Goal: Information Seeking & Learning: Learn about a topic

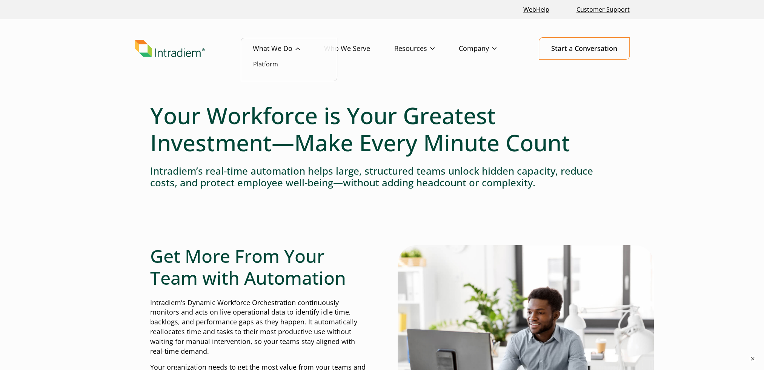
click at [308, 50] on link "What We Do" at bounding box center [288, 49] width 71 height 22
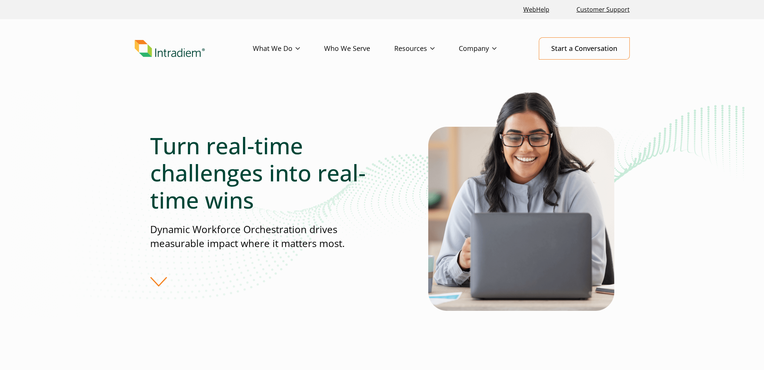
click at [703, 142] on div "Turn real-time challenges into real-time wins Dynamic Workforce Orchestration d…" at bounding box center [382, 227] width 764 height 275
click at [665, 171] on div "Turn real-time challenges into real-time wins Dynamic Workforce Orchestration d…" at bounding box center [382, 227] width 764 height 275
